Goal: Use online tool/utility: Utilize a website feature to perform a specific function

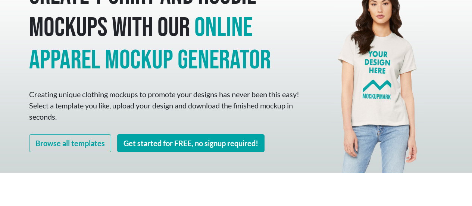
scroll to position [79, 0]
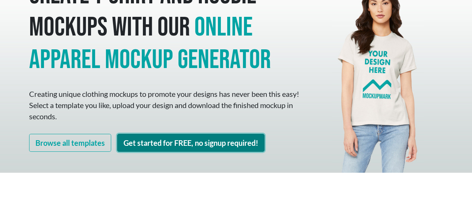
click at [199, 141] on link "Get started for FREE, no signup required!" at bounding box center [190, 143] width 147 height 18
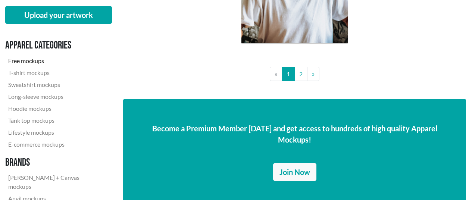
scroll to position [1379, 0]
click at [40, 74] on link "T-shirt mockups" at bounding box center [55, 73] width 101 height 12
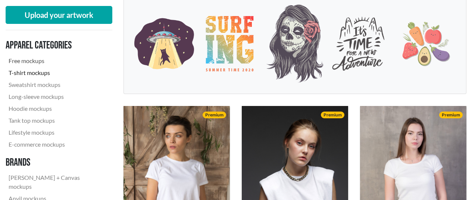
scroll to position [159, 0]
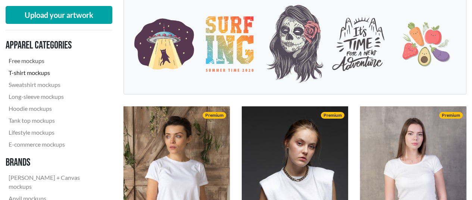
click at [26, 60] on link "Free mockups" at bounding box center [56, 61] width 101 height 12
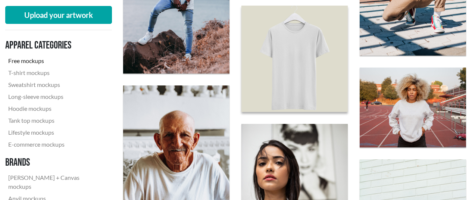
scroll to position [505, 0]
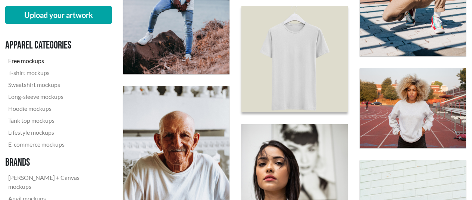
click at [292, 60] on img at bounding box center [294, 59] width 117 height 117
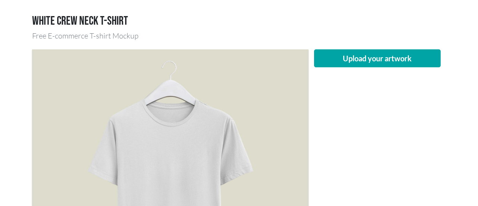
scroll to position [68, 0]
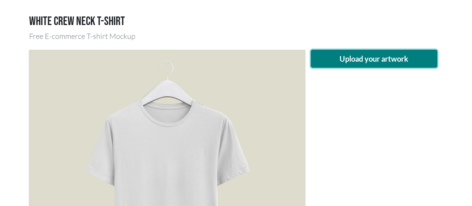
click at [380, 63] on button "Upload your artwork" at bounding box center [374, 59] width 127 height 18
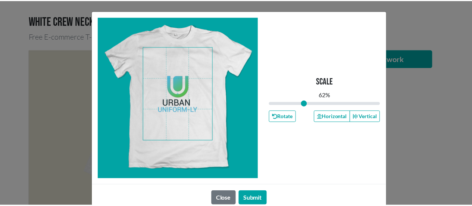
scroll to position [16, 0]
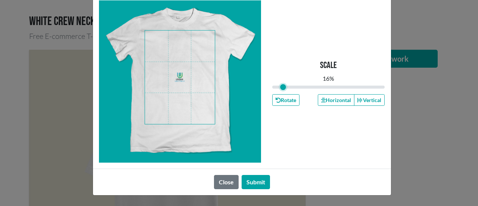
drag, startPoint x: 305, startPoint y: 85, endPoint x: 280, endPoint y: 90, distance: 24.7
type input "0.16"
click at [280, 90] on input "range" at bounding box center [328, 87] width 113 height 8
click at [199, 49] on span at bounding box center [180, 77] width 70 height 93
click at [260, 177] on button "Submit" at bounding box center [255, 182] width 28 height 14
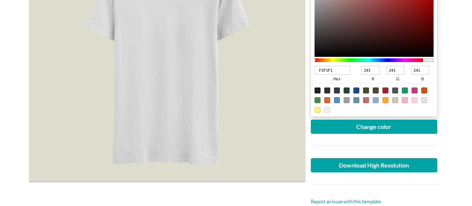
scroll to position [213, 0]
